Goal: Transaction & Acquisition: Purchase product/service

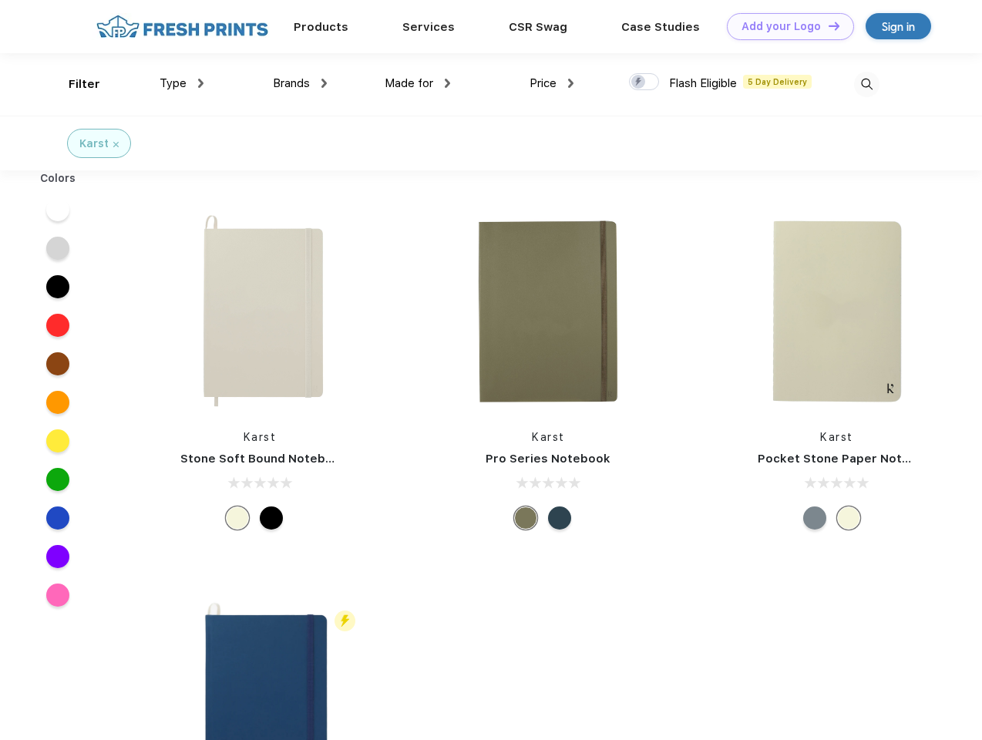
click at [785, 26] on link "Add your Logo Design Tool" at bounding box center [790, 26] width 127 height 27
click at [0, 0] on div "Design Tool" at bounding box center [0, 0] width 0 height 0
click at [827, 25] on link "Add your Logo Design Tool" at bounding box center [790, 26] width 127 height 27
click at [74, 84] on div "Filter" at bounding box center [85, 85] width 32 height 18
click at [182, 83] on span "Type" at bounding box center [173, 83] width 27 height 14
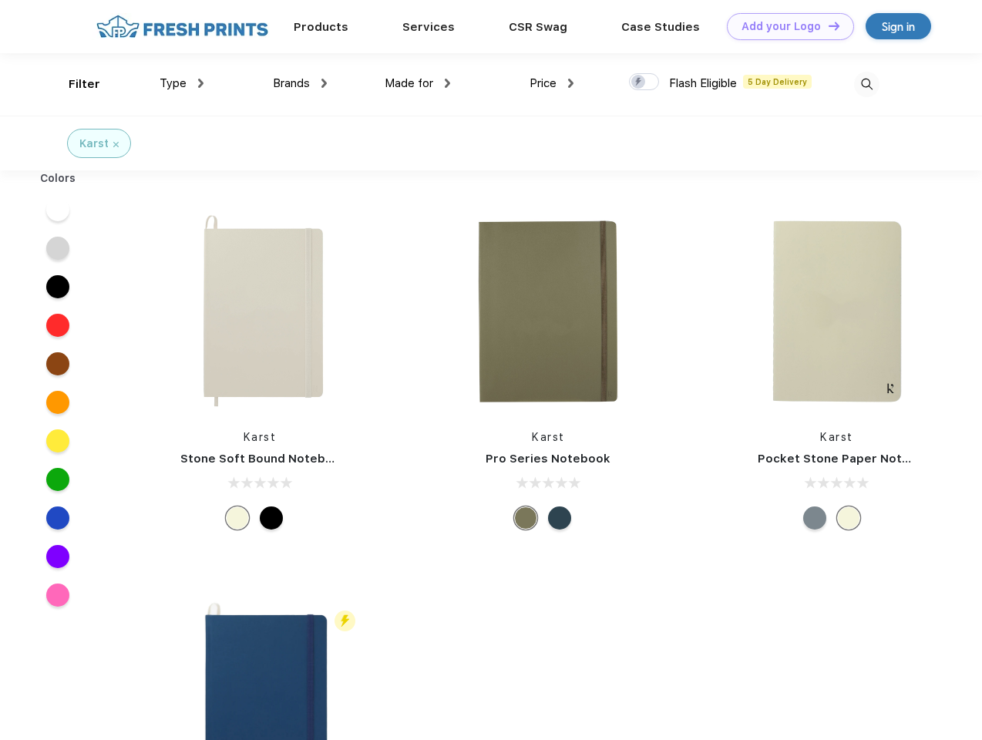
click at [300, 83] on span "Brands" at bounding box center [291, 83] width 37 height 14
click at [418, 83] on span "Made for" at bounding box center [409, 83] width 49 height 14
click at [552, 83] on span "Price" at bounding box center [543, 83] width 27 height 14
click at [644, 82] on div at bounding box center [644, 81] width 30 height 17
click at [639, 82] on input "checkbox" at bounding box center [634, 77] width 10 height 10
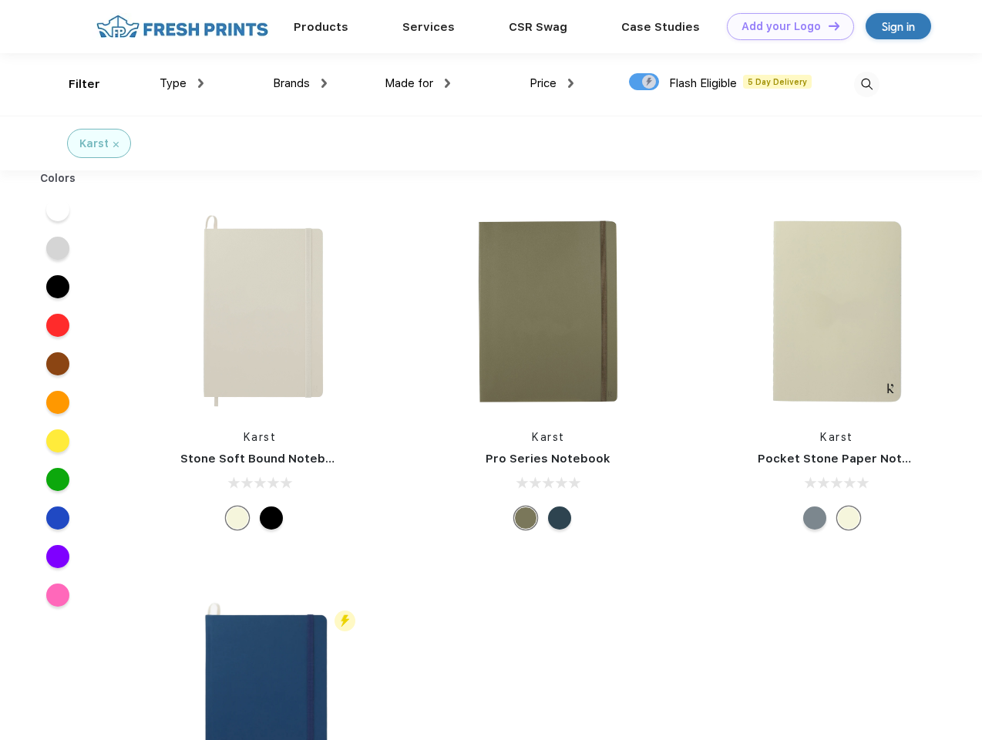
click at [866, 84] on img at bounding box center [866, 84] width 25 height 25
